Goal: Find specific page/section: Find specific page/section

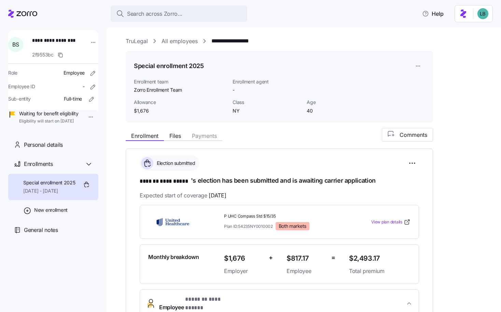
scroll to position [214, 0]
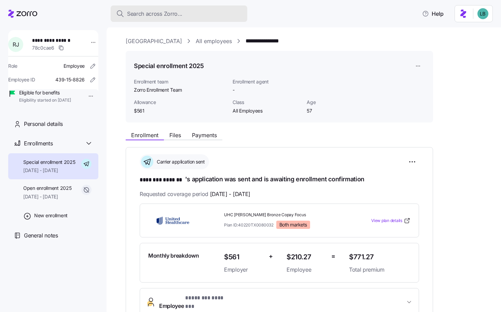
click at [146, 14] on span "Search across Zorro..." at bounding box center [154, 14] width 55 height 9
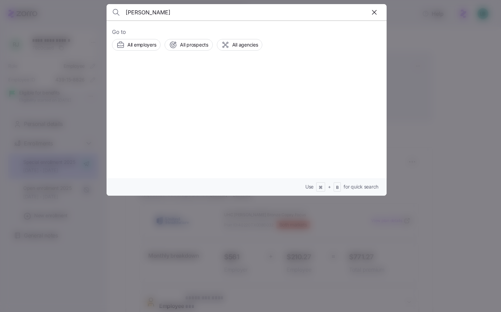
type input "[PERSON_NAME]"
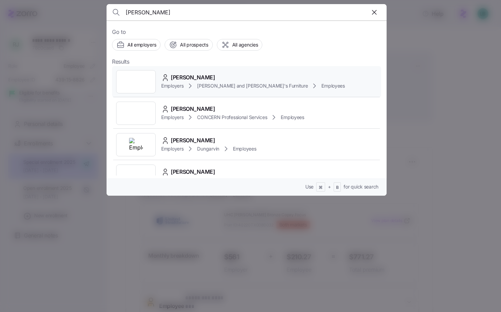
click at [194, 79] on span "[PERSON_NAME]" at bounding box center [193, 77] width 44 height 9
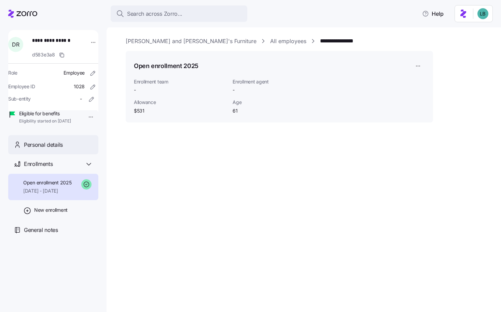
click at [53, 149] on span "Personal details" at bounding box center [43, 144] width 39 height 9
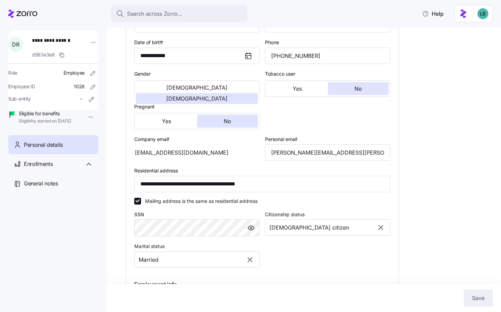
scroll to position [127, 0]
